Goal: Transaction & Acquisition: Book appointment/travel/reservation

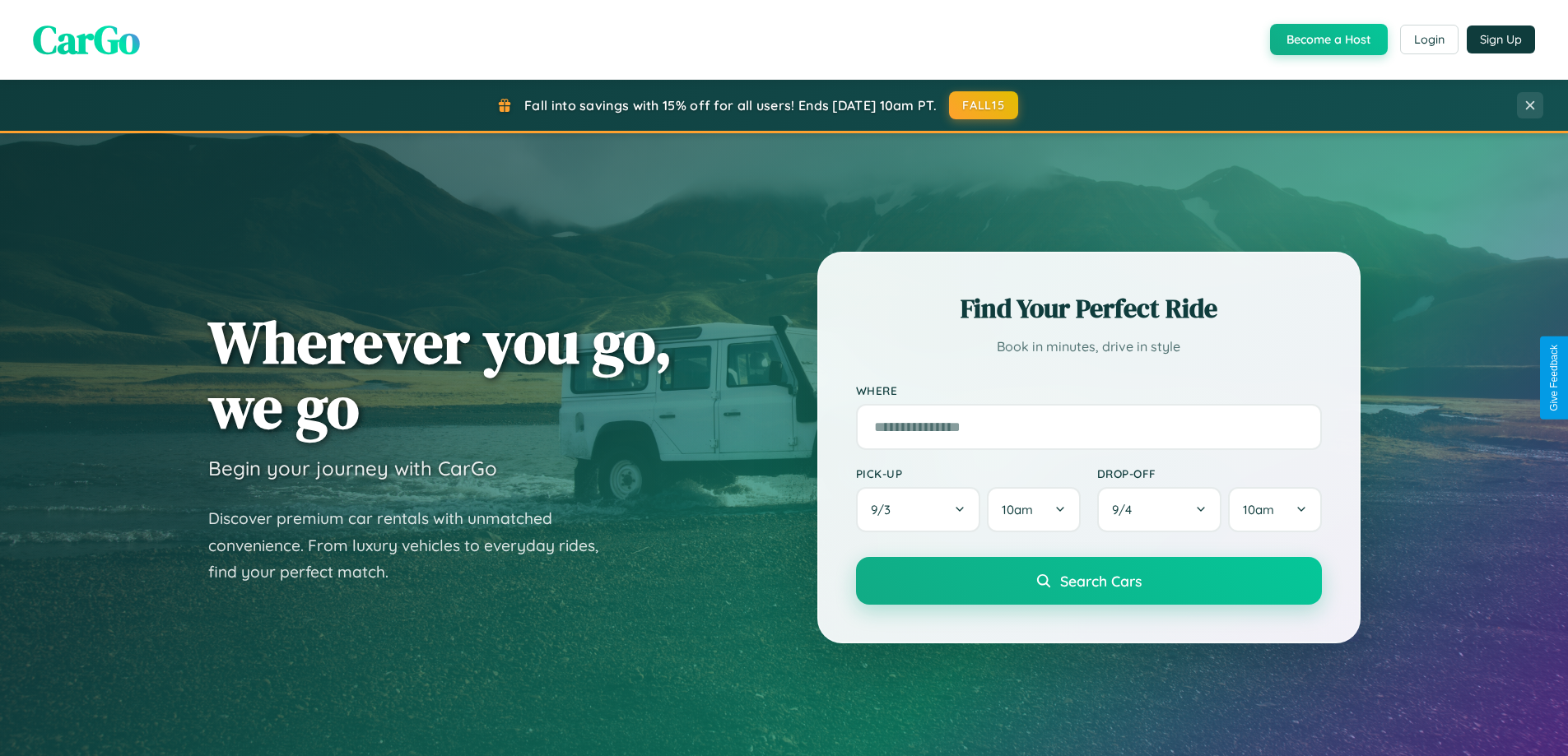
scroll to position [709, 0]
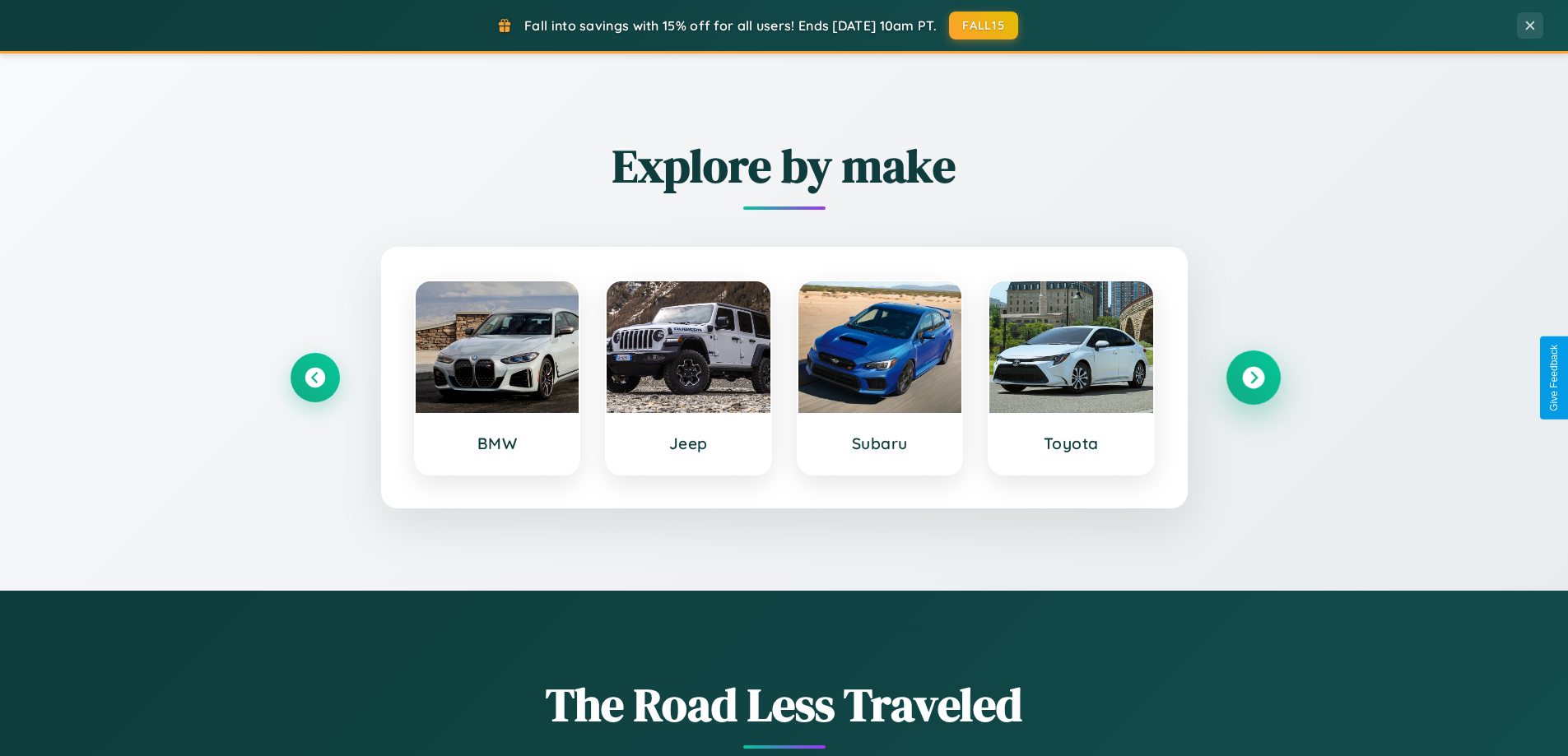
click at [1253, 378] on icon at bounding box center [1253, 378] width 22 height 22
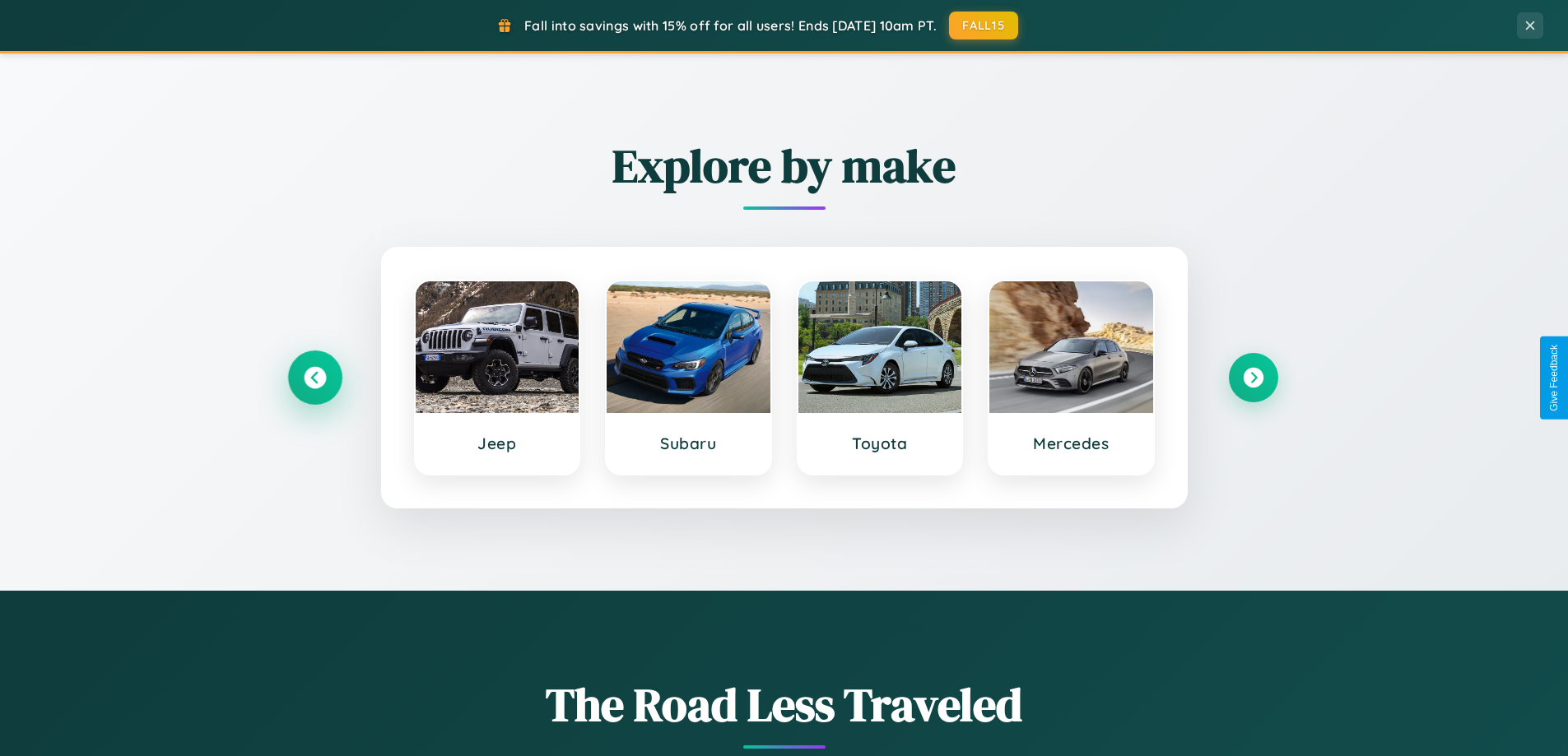
click at [314, 378] on icon at bounding box center [315, 378] width 22 height 22
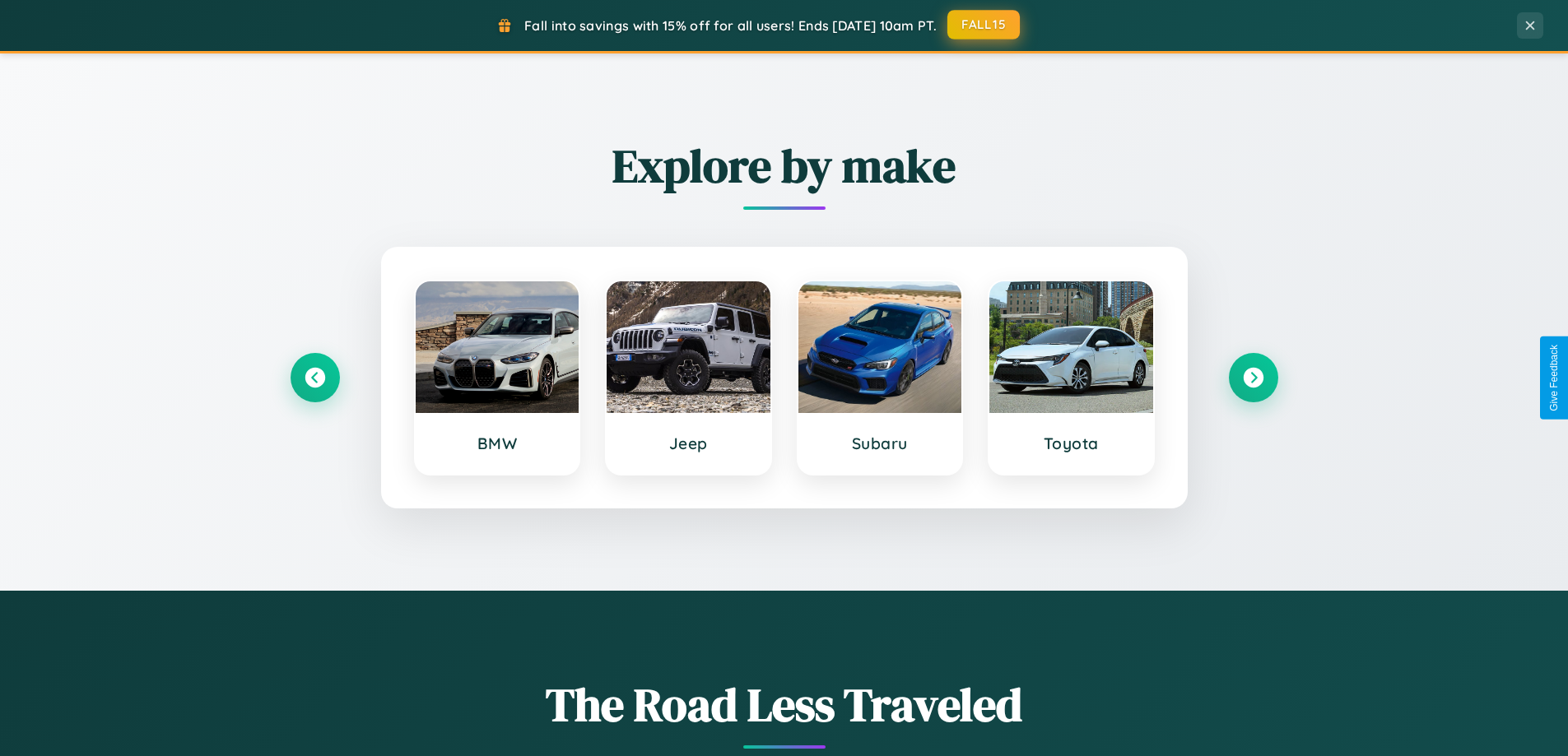
click at [985, 25] on button "FALL15" at bounding box center [984, 25] width 73 height 29
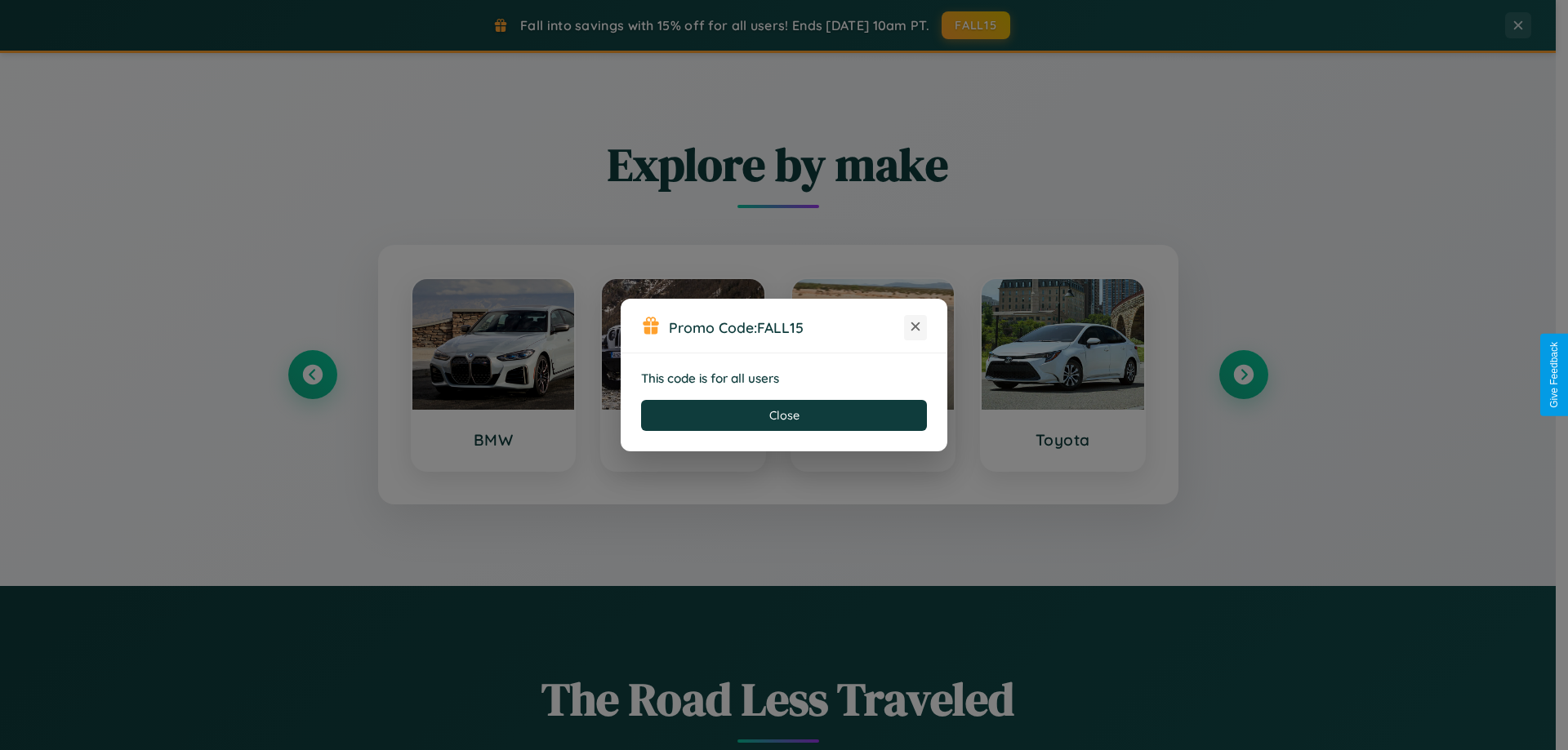
click at [916, 327] on icon at bounding box center [916, 327] width 16 height 16
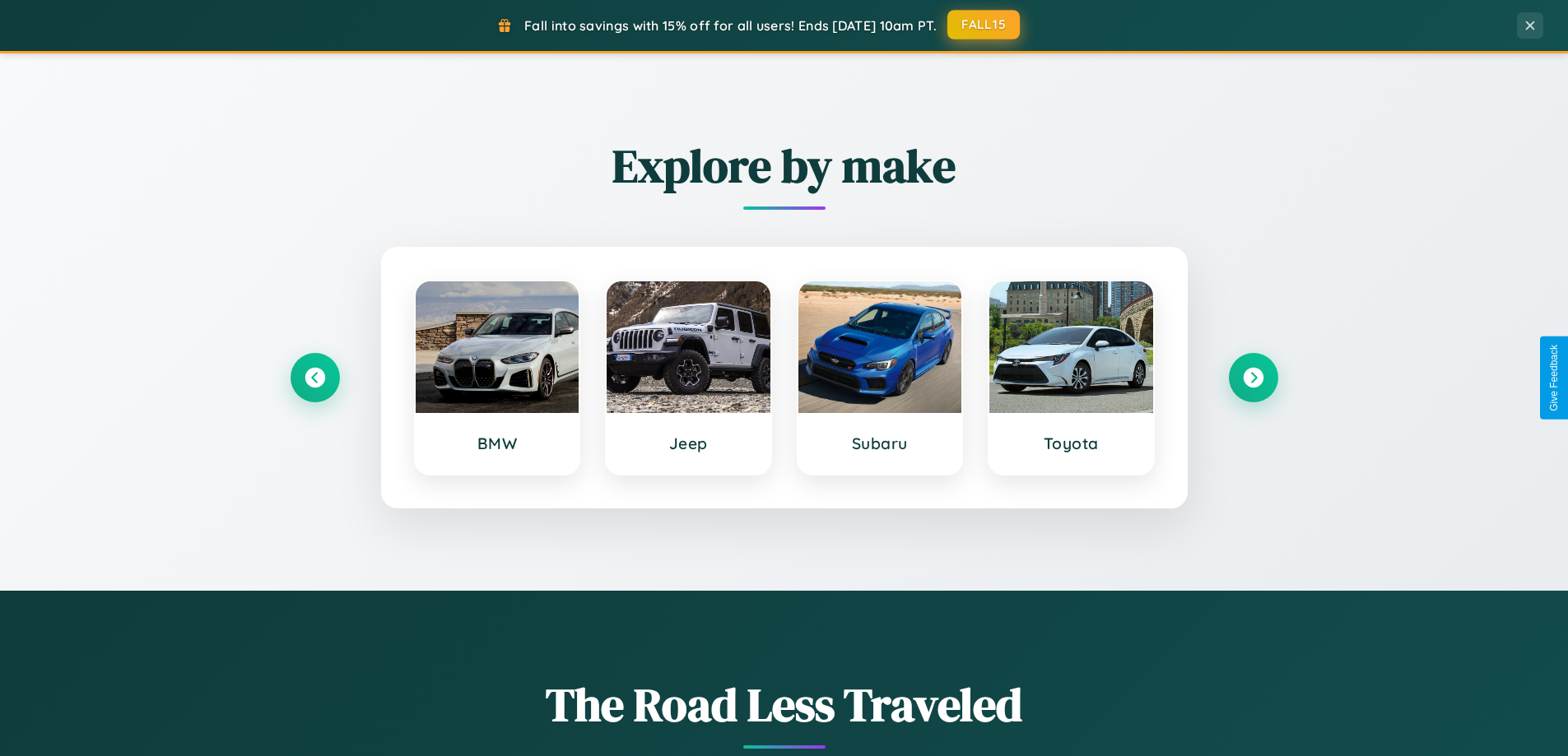
click at [985, 25] on button "FALL15" at bounding box center [984, 25] width 73 height 29
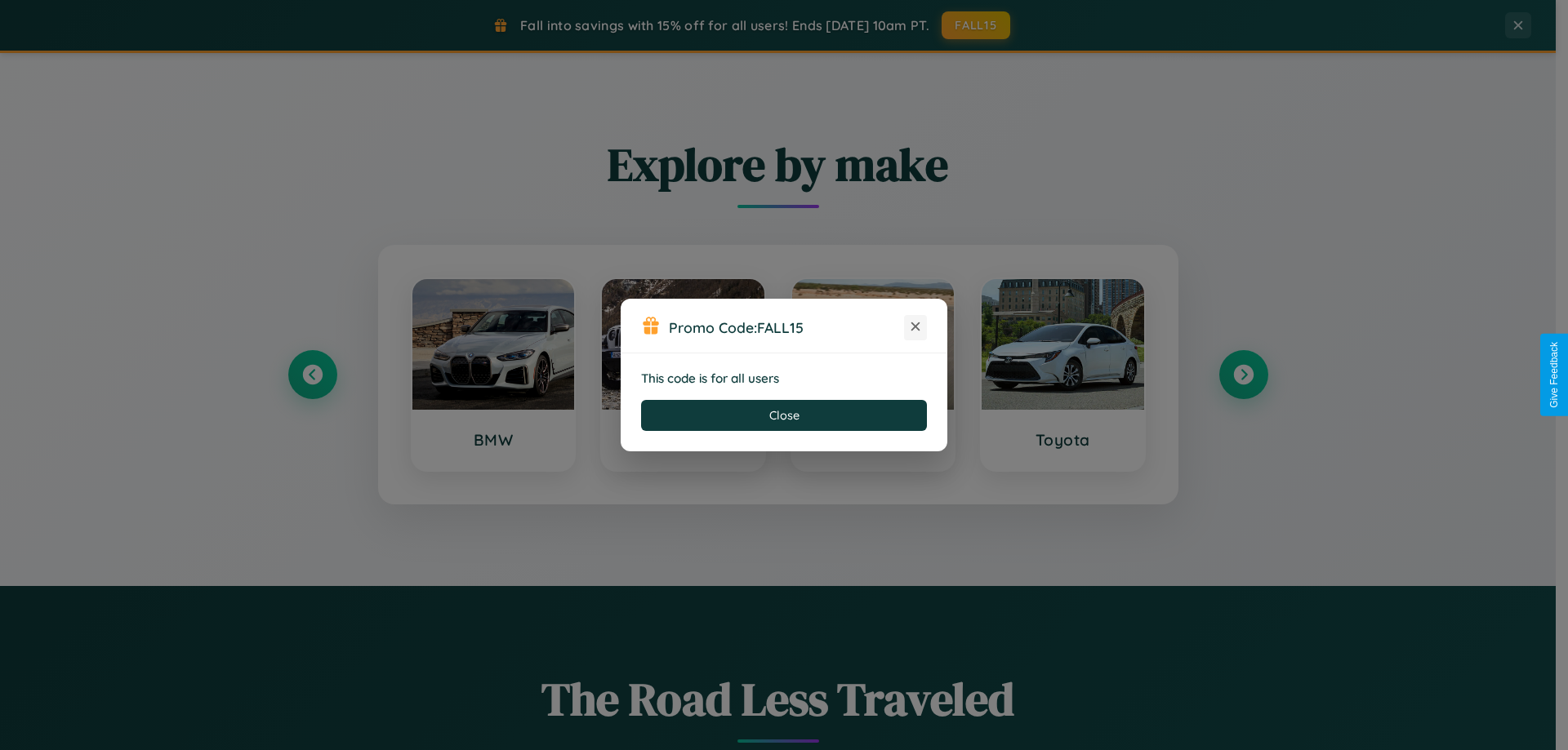
click at [916, 327] on icon at bounding box center [916, 327] width 16 height 16
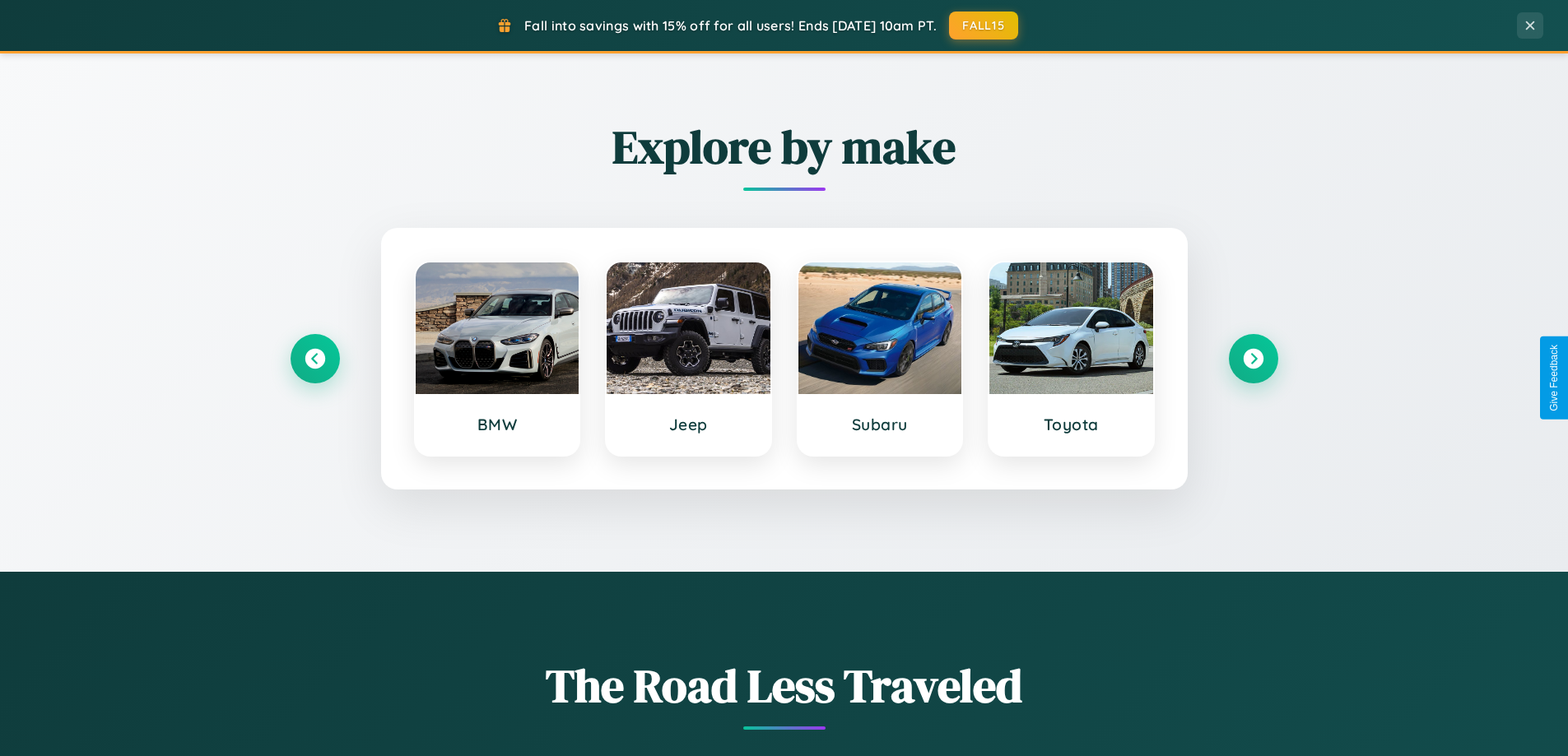
scroll to position [2644, 0]
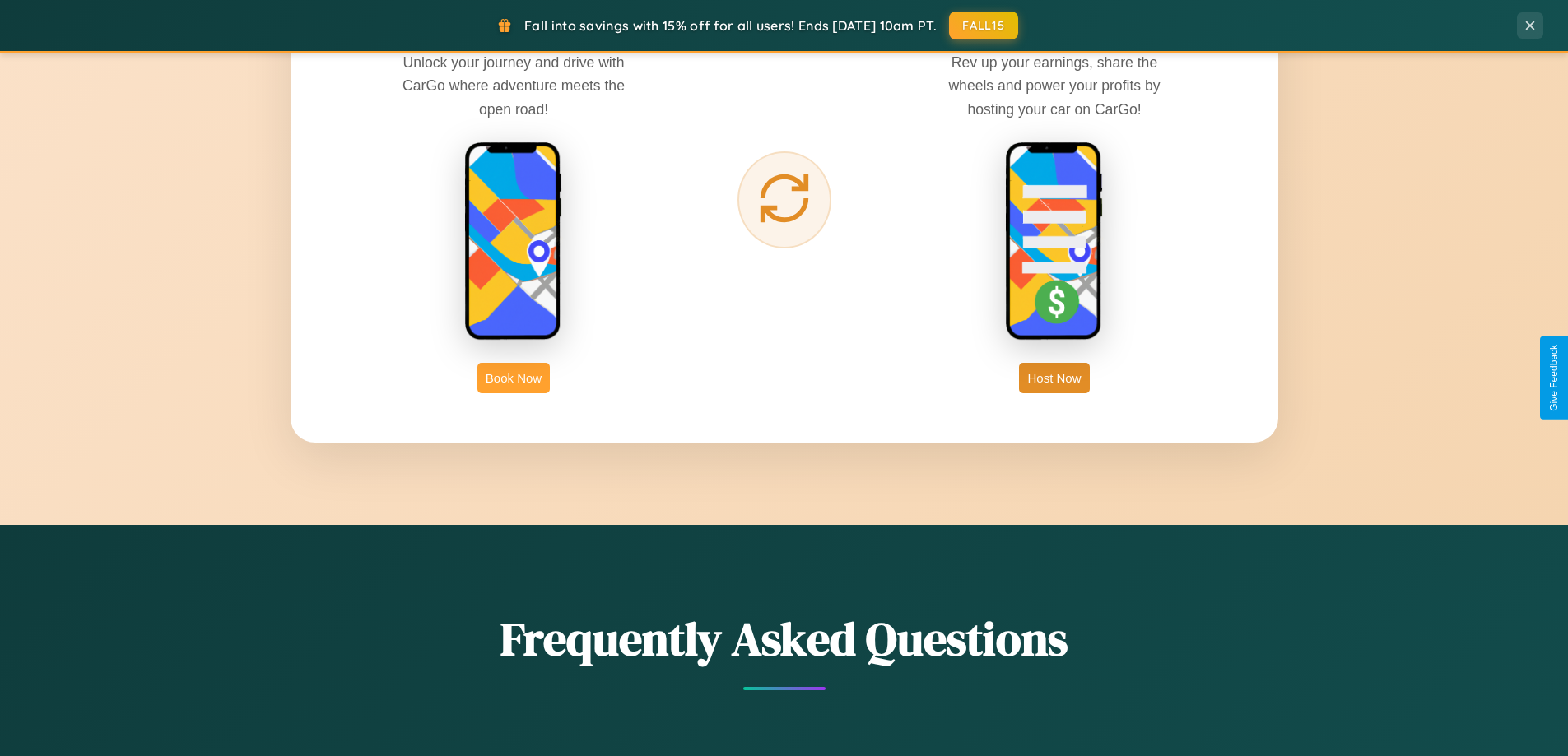
click at [514, 378] on button "Book Now" at bounding box center [513, 378] width 73 height 30
